Goal: Information Seeking & Learning: Learn about a topic

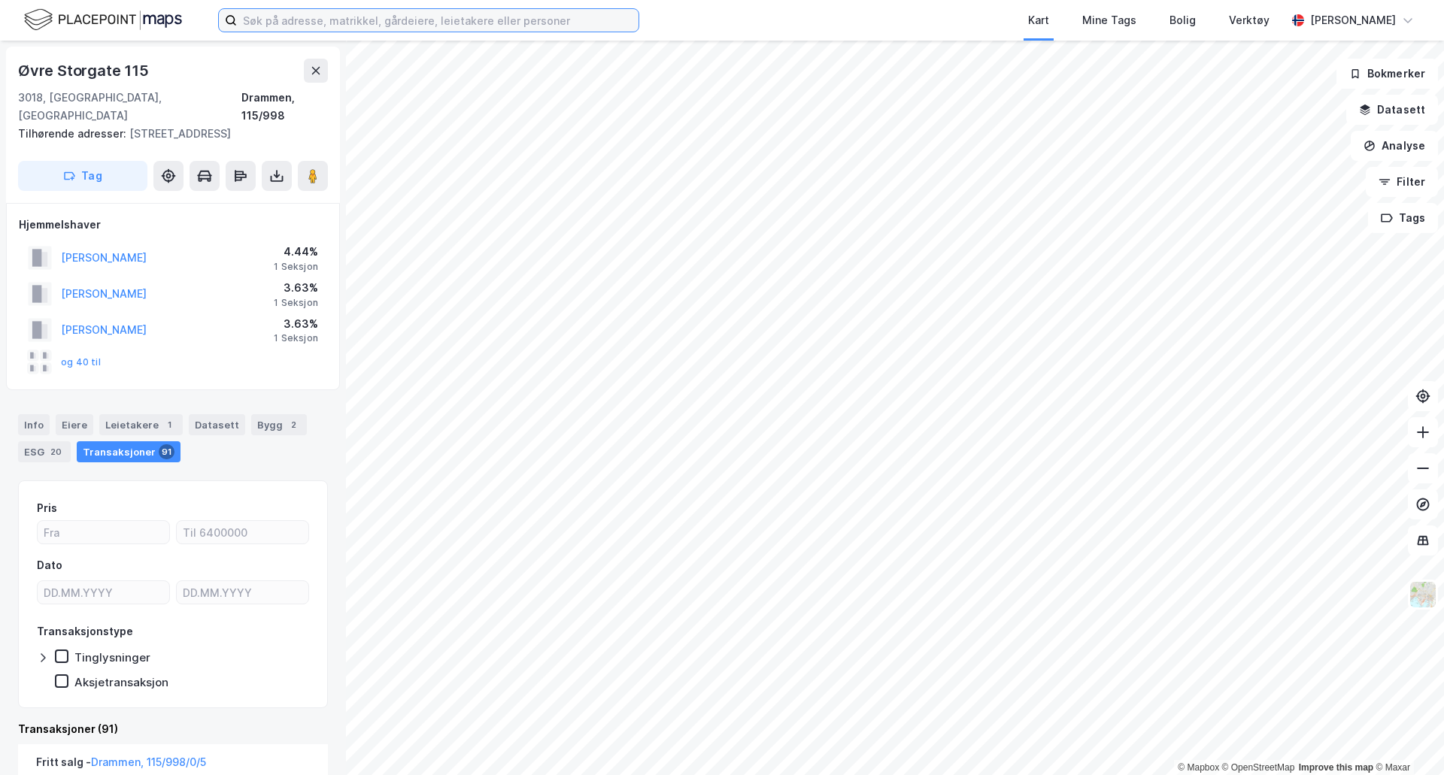
click at [311, 15] on input at bounding box center [437, 20] width 401 height 23
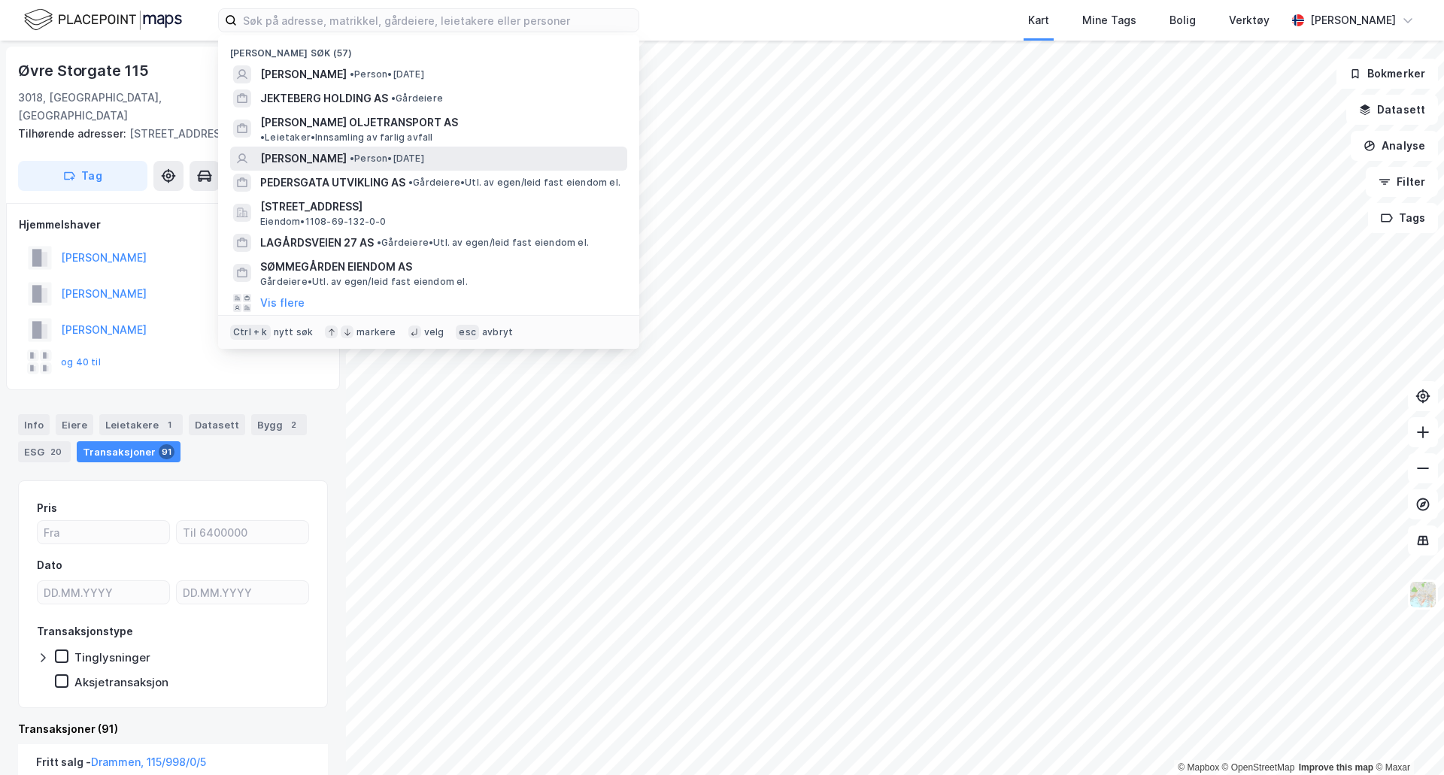
click at [335, 151] on span "[PERSON_NAME]" at bounding box center [303, 159] width 86 height 18
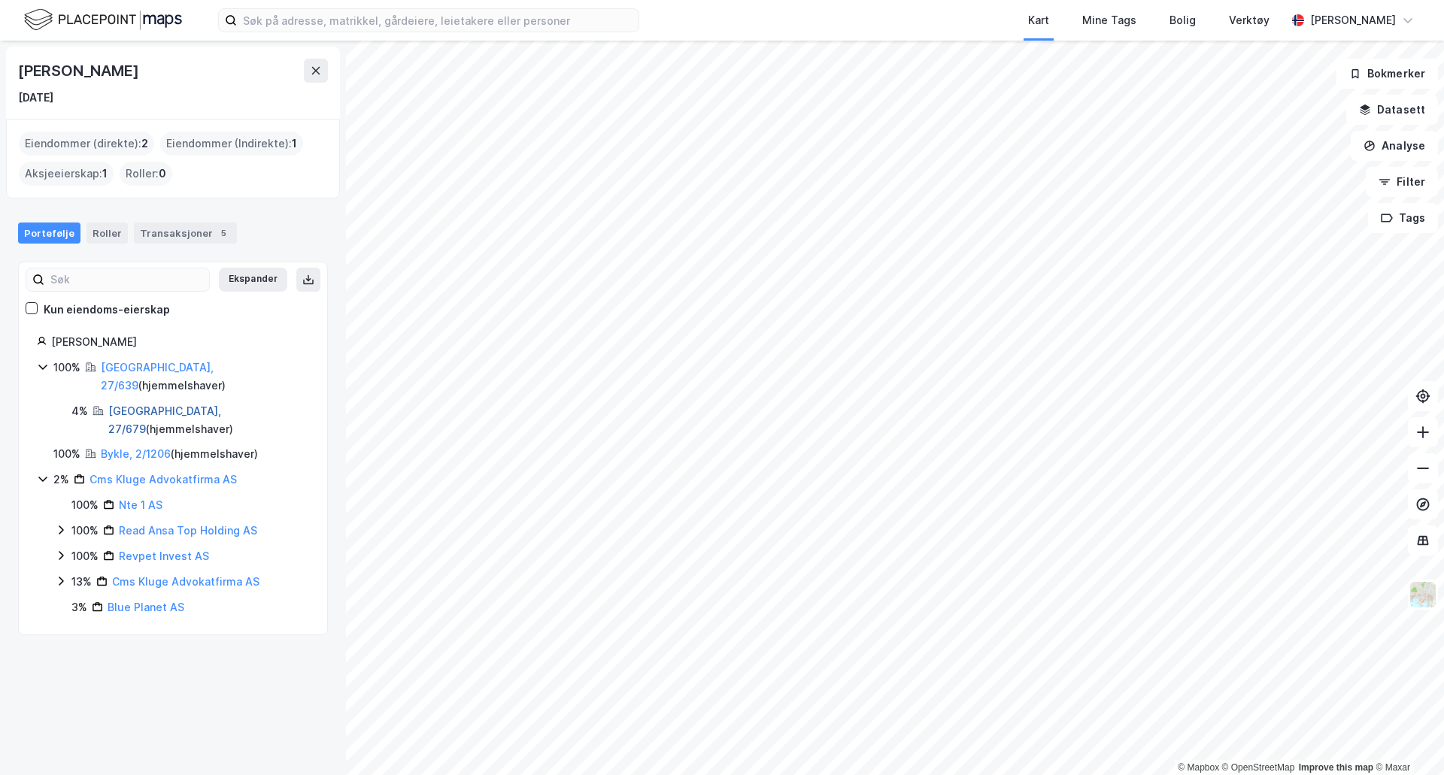
click at [144, 405] on link "[GEOGRAPHIC_DATA], 27/679" at bounding box center [164, 420] width 113 height 31
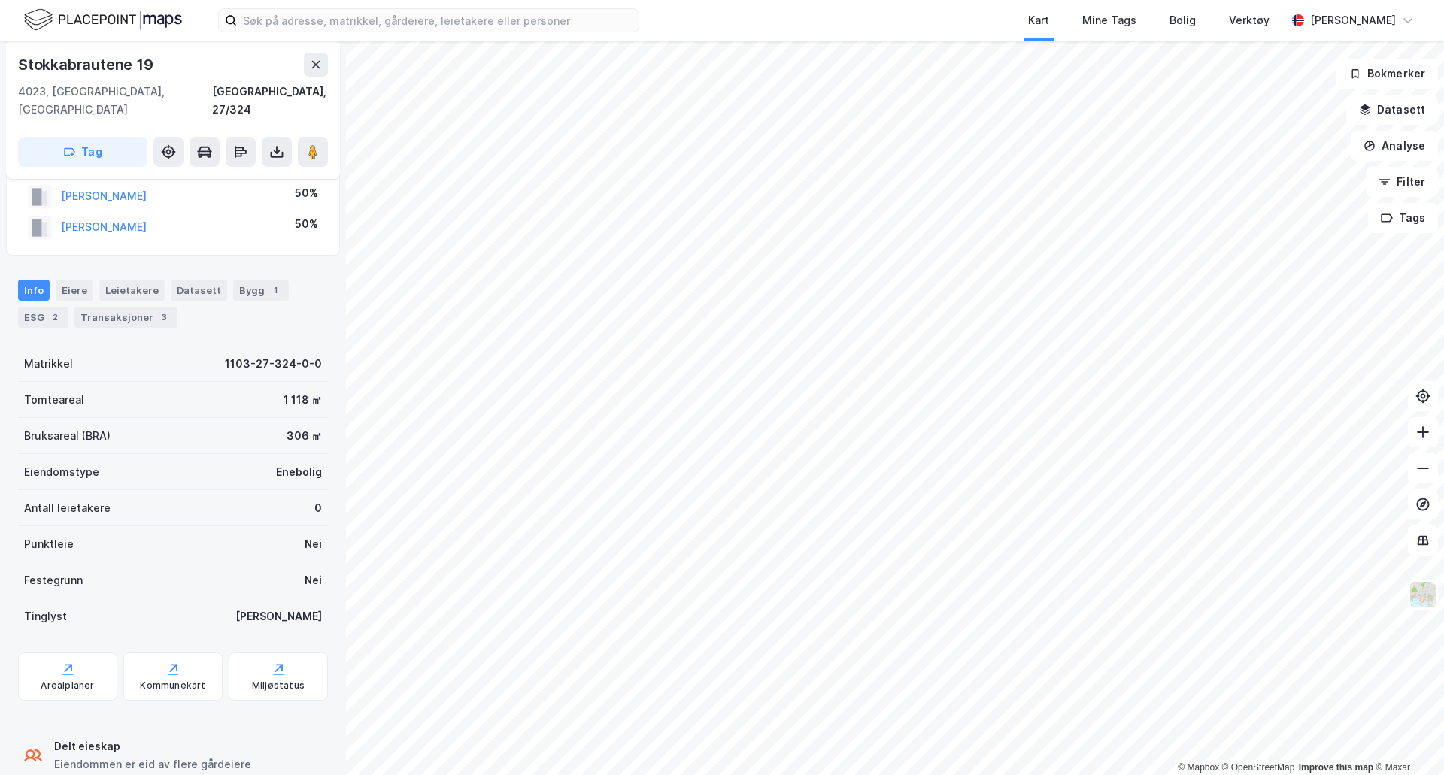
scroll to position [58, 0]
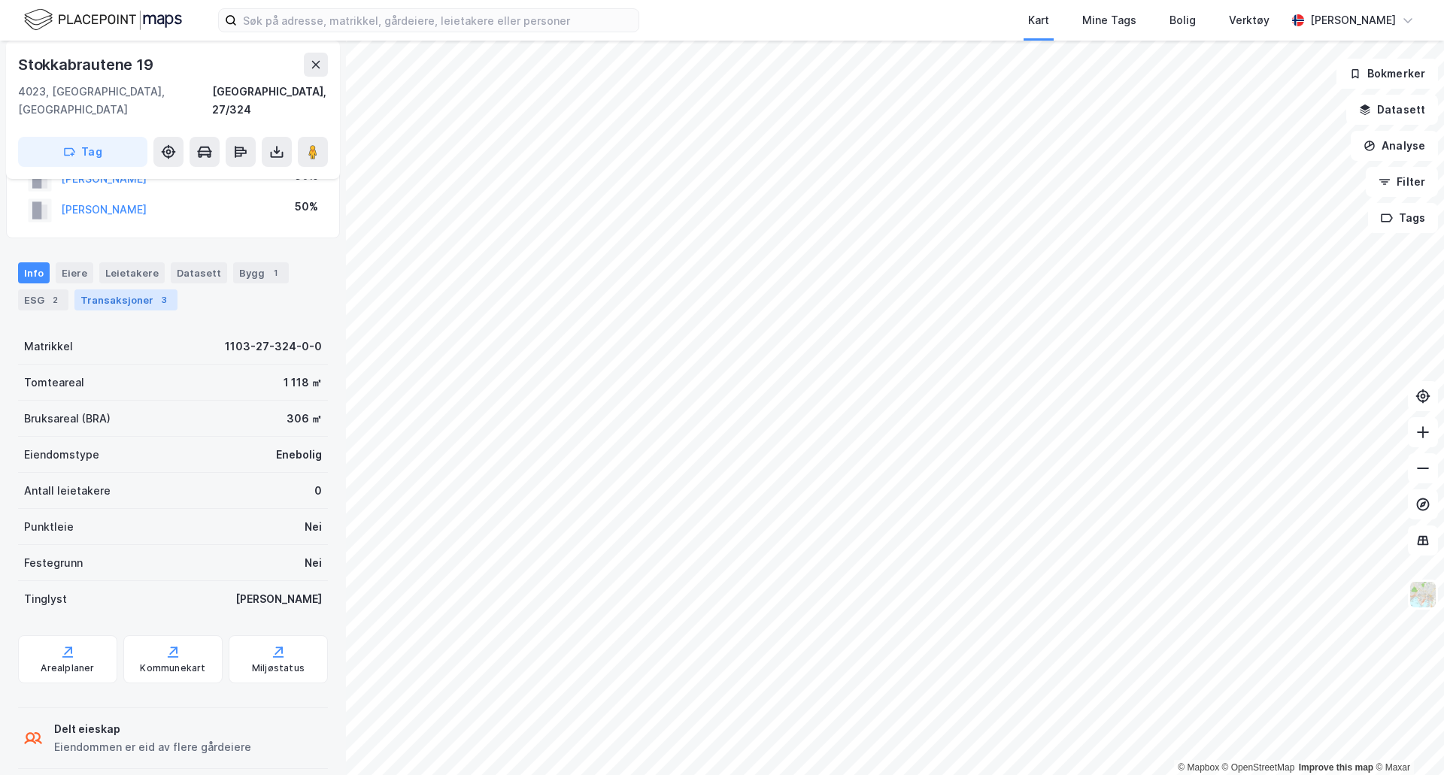
click at [117, 289] on div "Transaksjoner 3" at bounding box center [125, 299] width 103 height 21
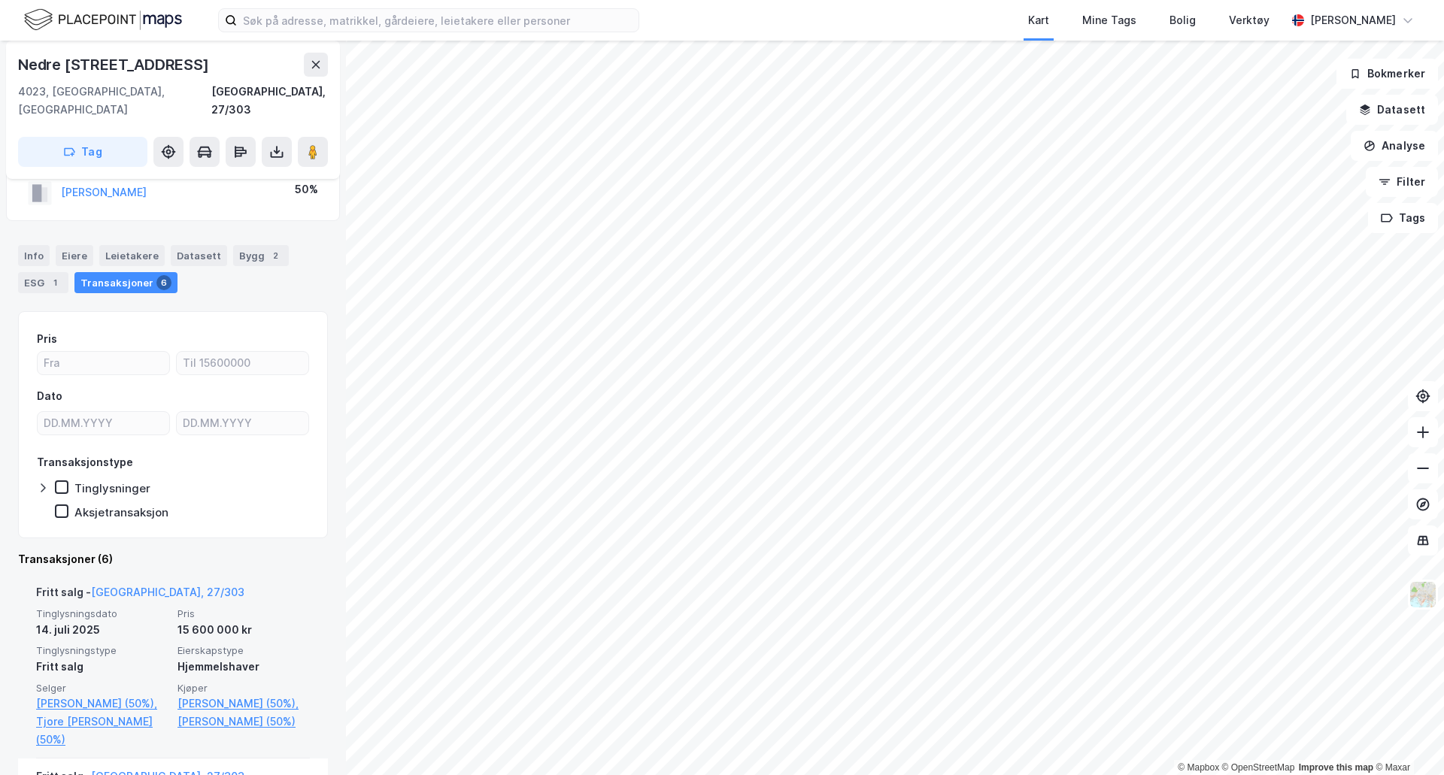
scroll to position [150, 0]
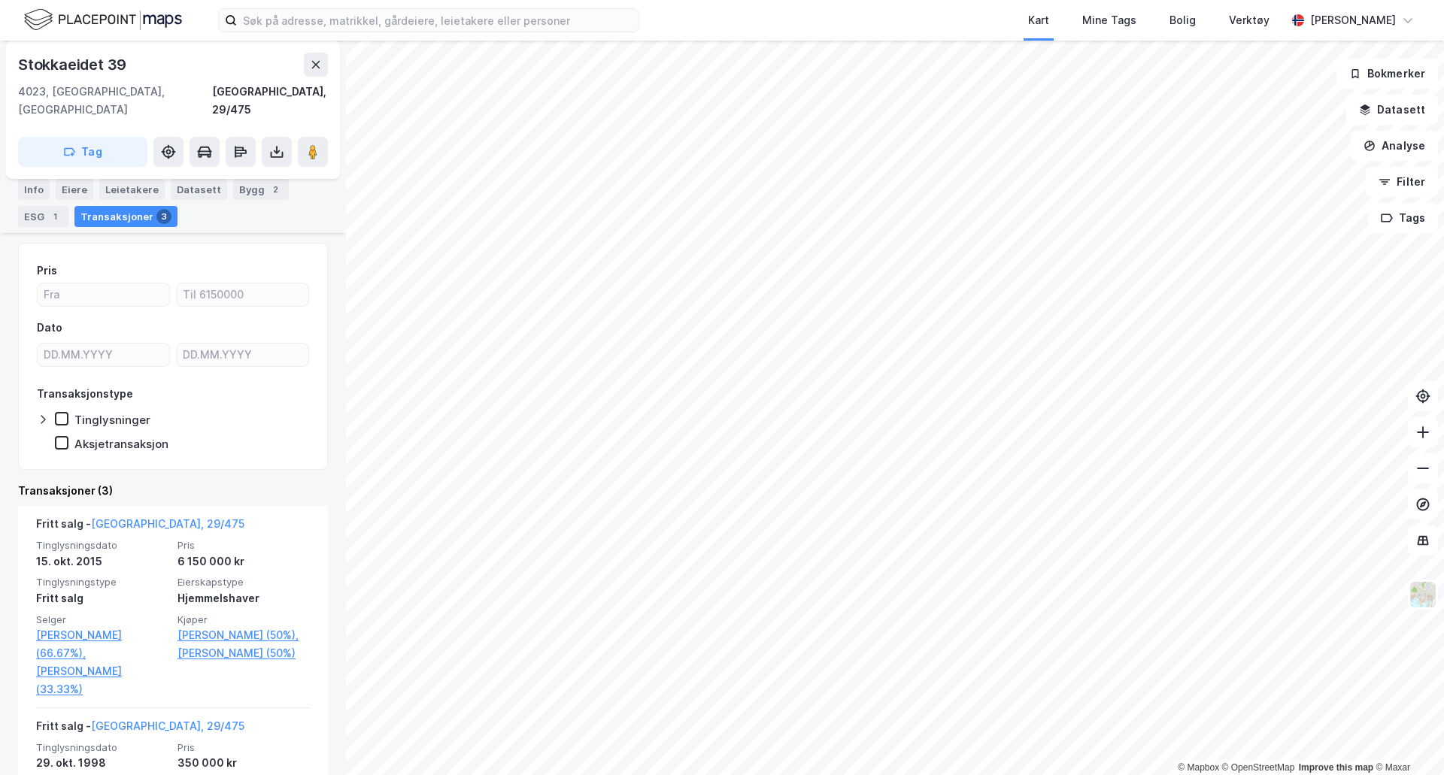
scroll to position [150, 0]
